Goal: Task Accomplishment & Management: Complete application form

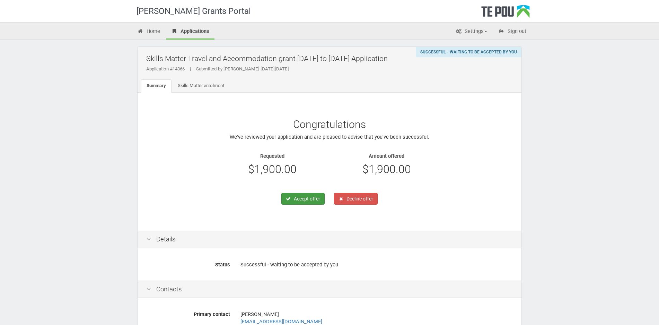
click at [305, 200] on button "Accept offer" at bounding box center [303, 199] width 43 height 12
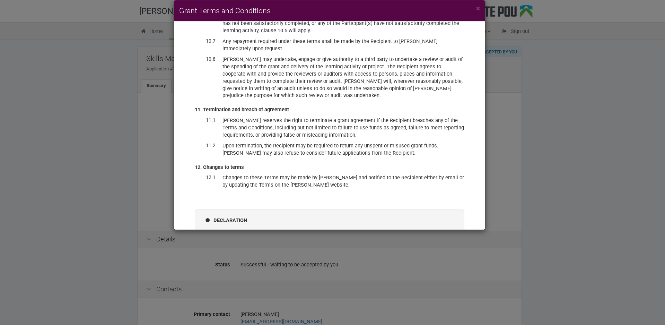
scroll to position [1759, 0]
click at [211, 230] on div "I have read and accept these terms and conditions, and accept the offer of fund…" at bounding box center [330, 238] width 248 height 16
click at [212, 230] on div "I have read and accept these terms and conditions, and accept the offer of fund…" at bounding box center [330, 238] width 248 height 16
click at [214, 230] on label "I have read and accept these terms and conditions, and accept the offer of fund…" at bounding box center [330, 237] width 234 height 14
click at [213, 230] on input "I have read and accept these terms and conditions, and accept the offer of fund…" at bounding box center [212, 230] width 0 height 0
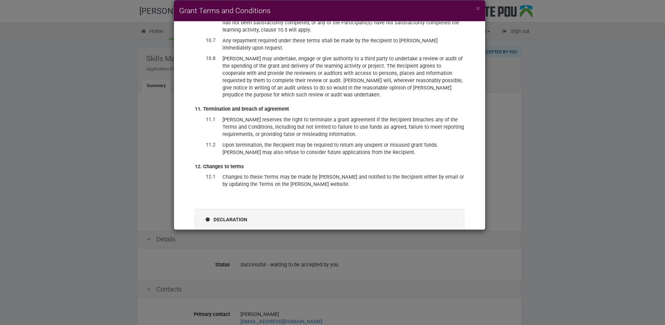
checkbox input "true"
click at [247, 209] on div "Declaration I have read and accept these terms and conditions, and accept the o…" at bounding box center [330, 241] width 270 height 65
click at [427, 251] on button "Accept offer" at bounding box center [433, 257] width 41 height 12
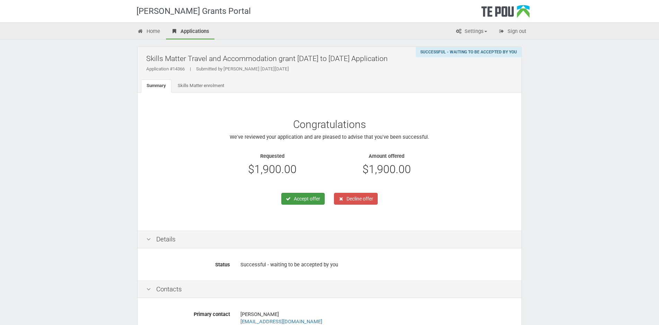
click at [298, 196] on button "Accept offer" at bounding box center [303, 199] width 43 height 12
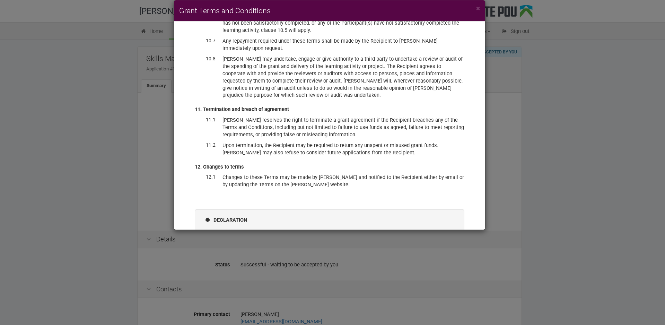
scroll to position [1759, 0]
click at [214, 230] on label "I have read and accept these terms and conditions, and accept the offer of fund…" at bounding box center [330, 237] width 234 height 14
click at [213, 230] on input "I have read and accept these terms and conditions, and accept the offer of fund…" at bounding box center [212, 230] width 0 height 0
click at [416, 251] on button "Accept offer" at bounding box center [433, 257] width 41 height 12
click at [412, 255] on icon "submit" at bounding box center [415, 257] width 6 height 5
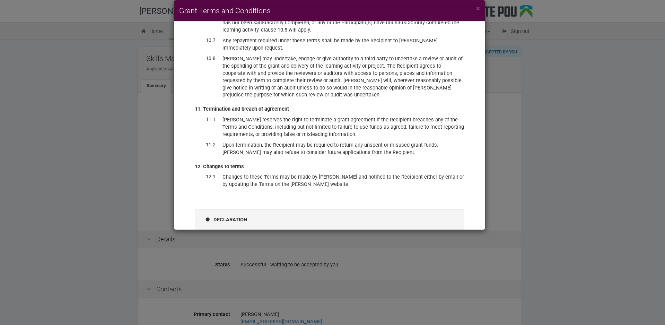
click at [412, 255] on icon "submit" at bounding box center [415, 257] width 6 height 5
click at [331, 251] on div "Please wait..." at bounding box center [330, 257] width 248 height 12
click at [213, 230] on label "I have read and accept these terms and conditions, and accept the offer of fund…" at bounding box center [330, 237] width 234 height 14
click at [213, 230] on input "I have read and accept these terms and conditions, and accept the offer of fund…" at bounding box center [212, 230] width 0 height 0
click at [214, 230] on label "I have read and accept these terms and conditions, and accept the offer of fund…" at bounding box center [330, 237] width 234 height 14
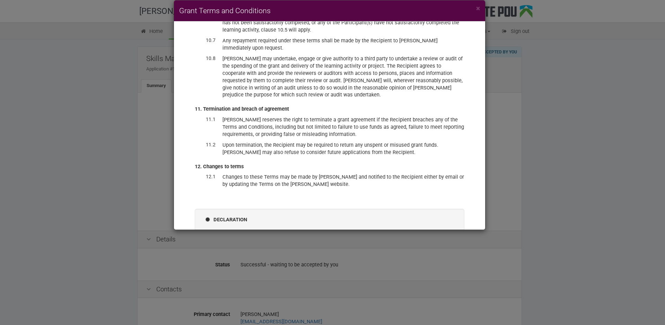
click at [213, 230] on input "I have read and accept these terms and conditions, and accept the offer of fund…" at bounding box center [212, 230] width 0 height 0
checkbox input "true"
click at [416, 251] on button "Please wait..." at bounding box center [431, 257] width 46 height 12
